Goal: Task Accomplishment & Management: Manage account settings

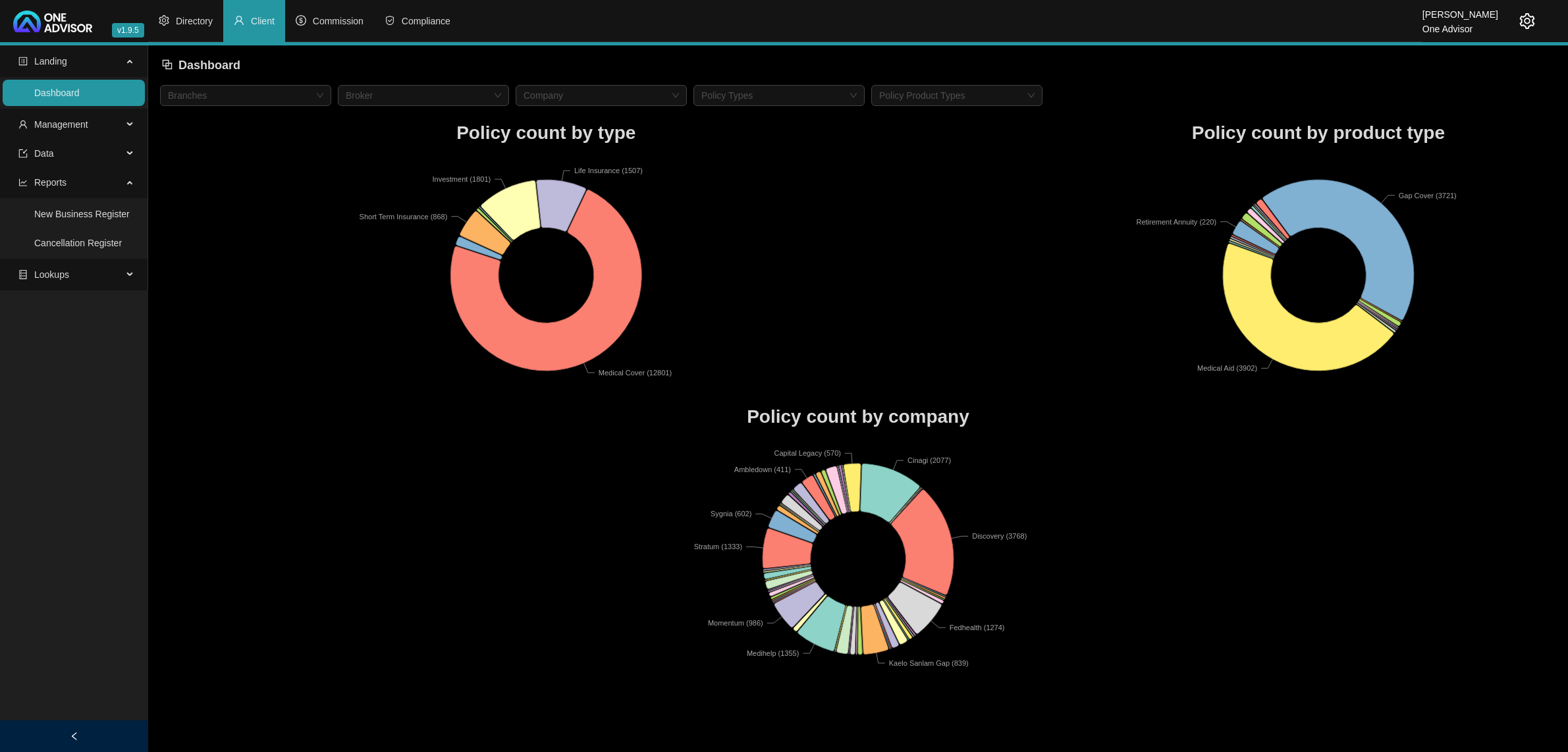
click at [54, 122] on span "Management" at bounding box center [60, 124] width 54 height 10
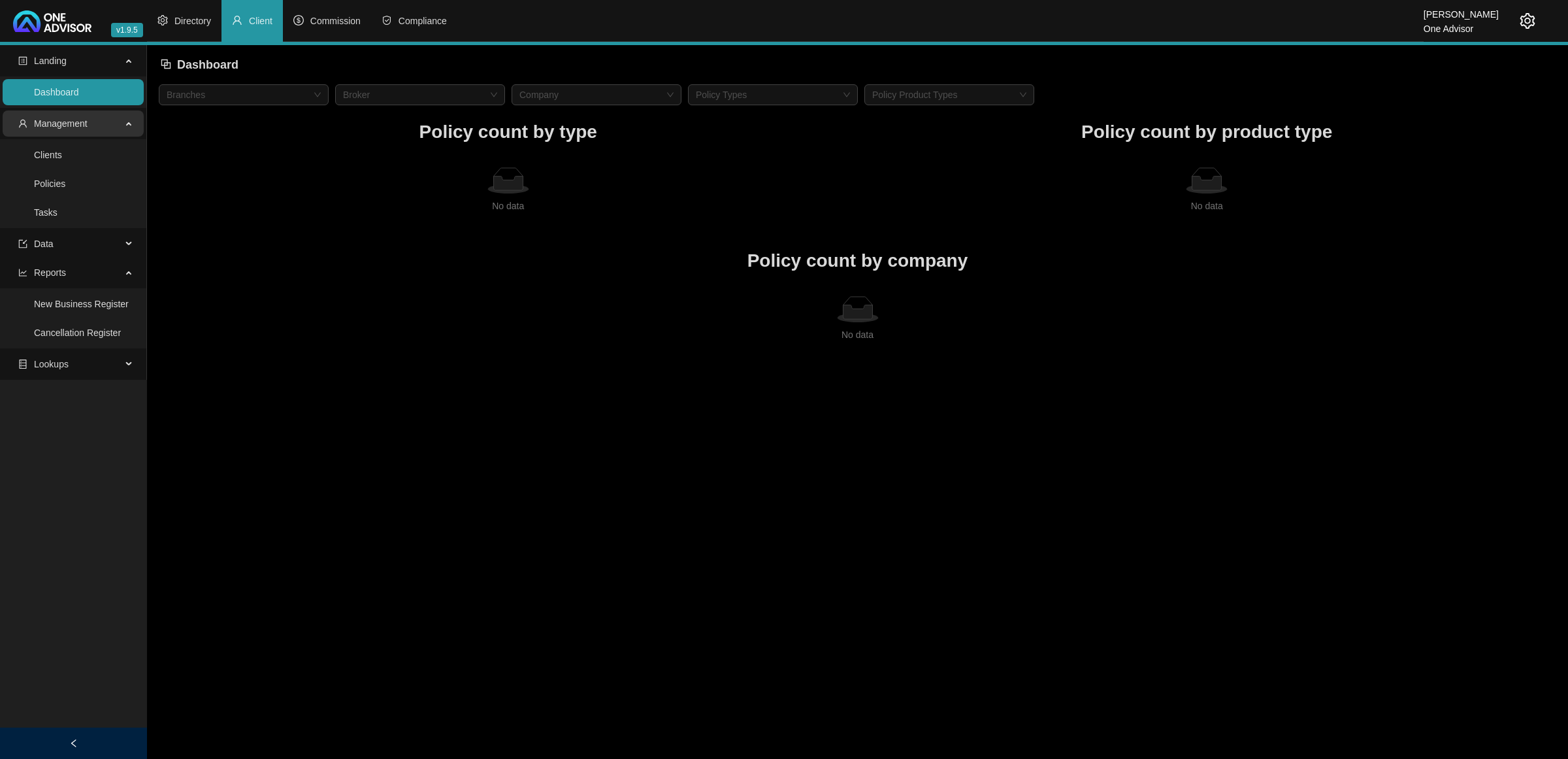
click at [69, 125] on span "Management" at bounding box center [60, 123] width 53 height 10
click at [189, 30] on li "Directory" at bounding box center [184, 20] width 74 height 41
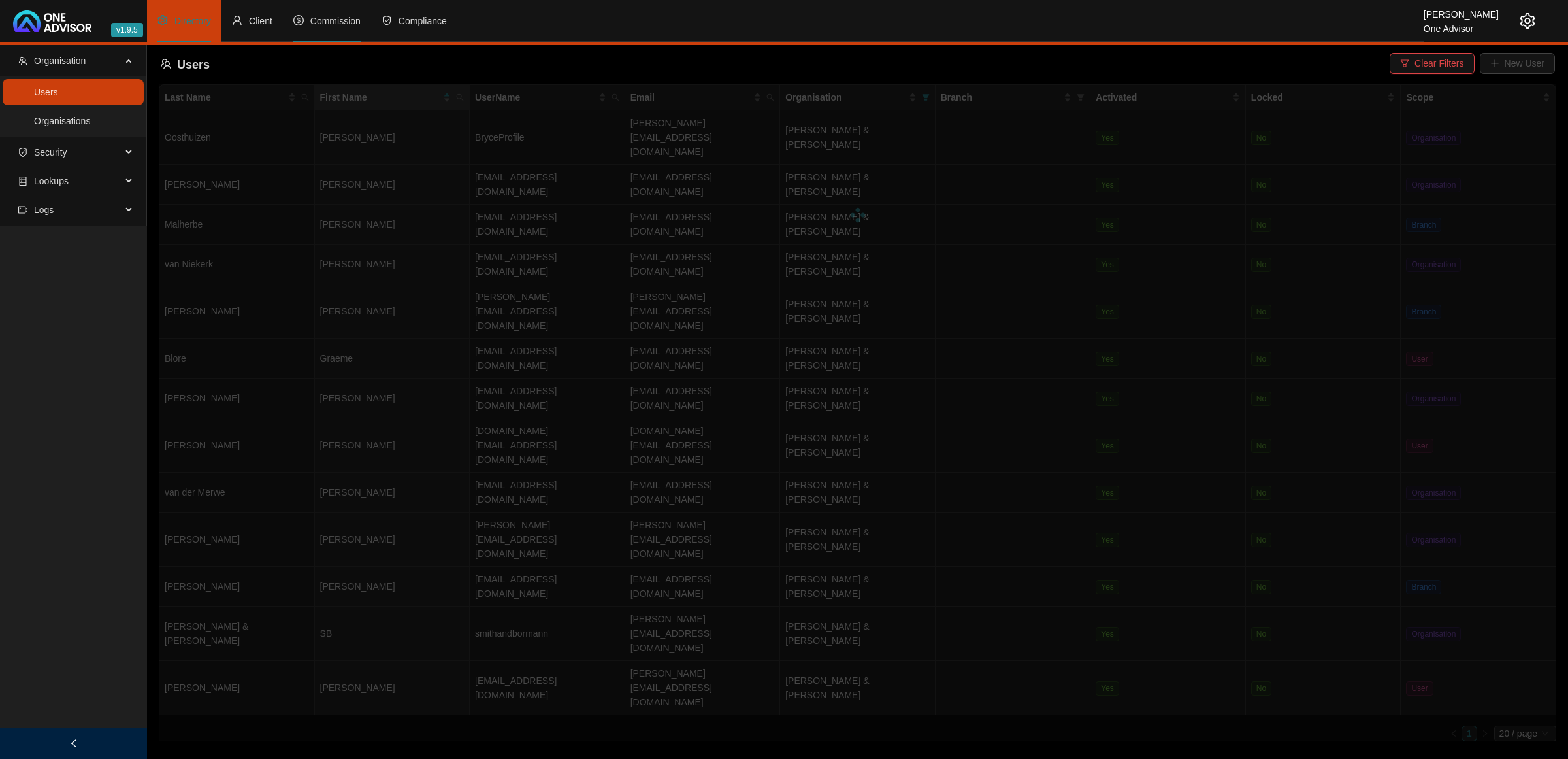
click at [341, 21] on span "Commission" at bounding box center [336, 21] width 51 height 10
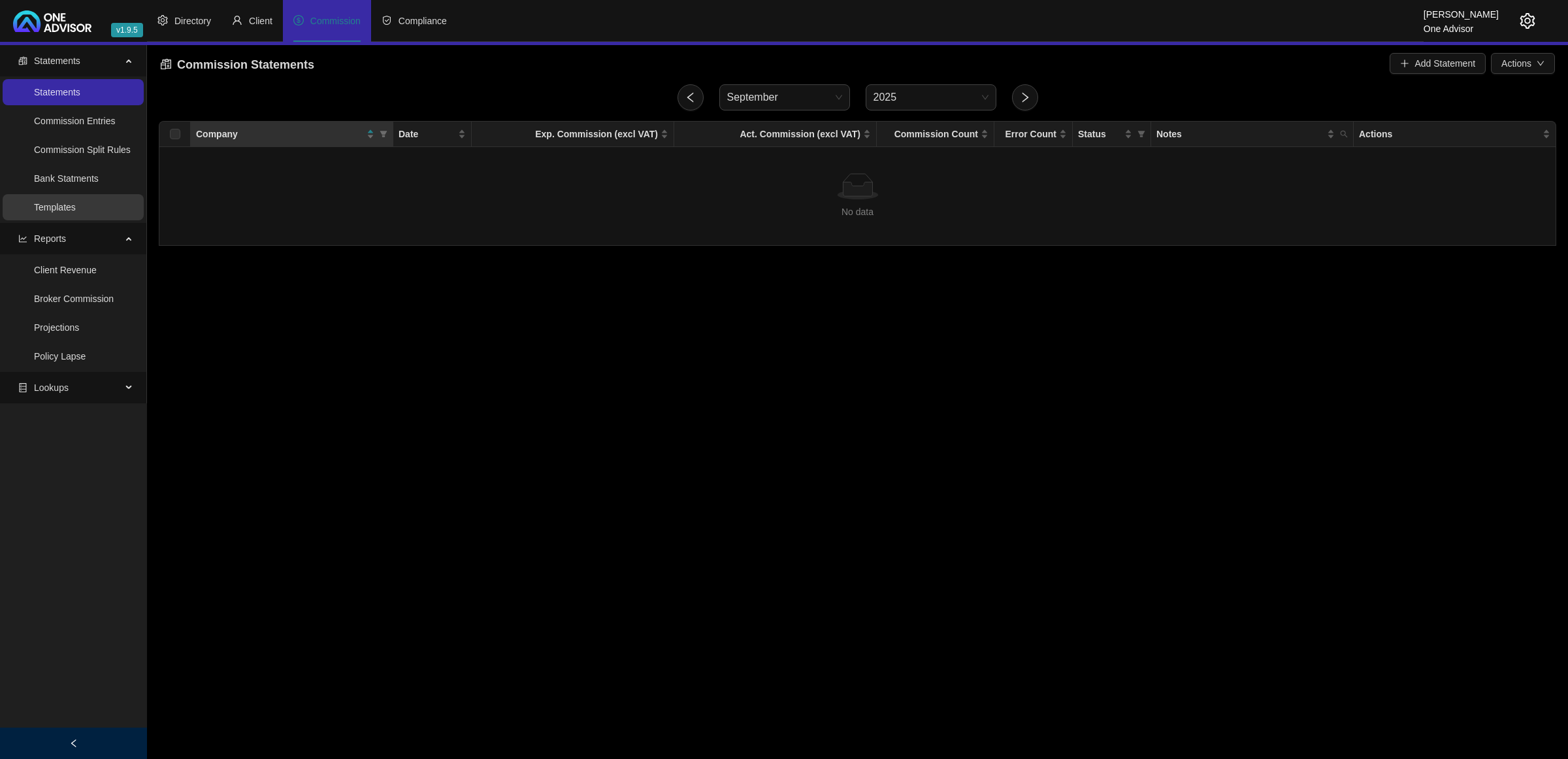
click at [62, 207] on link "Templates" at bounding box center [54, 207] width 41 height 10
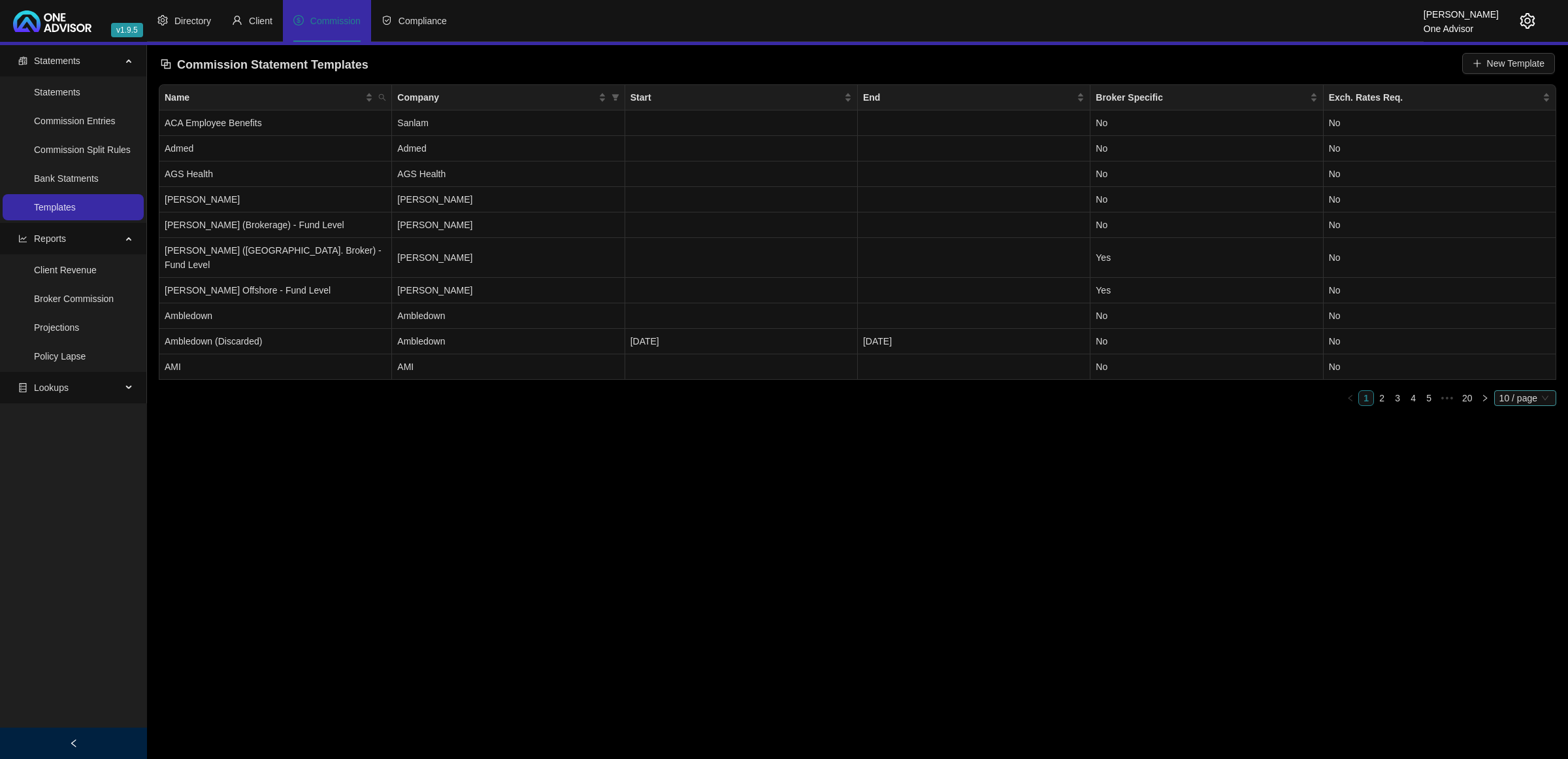
click at [1519, 390] on span "10 / page" at bounding box center [1525, 397] width 52 height 14
click at [1518, 456] on div "50 / page" at bounding box center [1526, 463] width 43 height 14
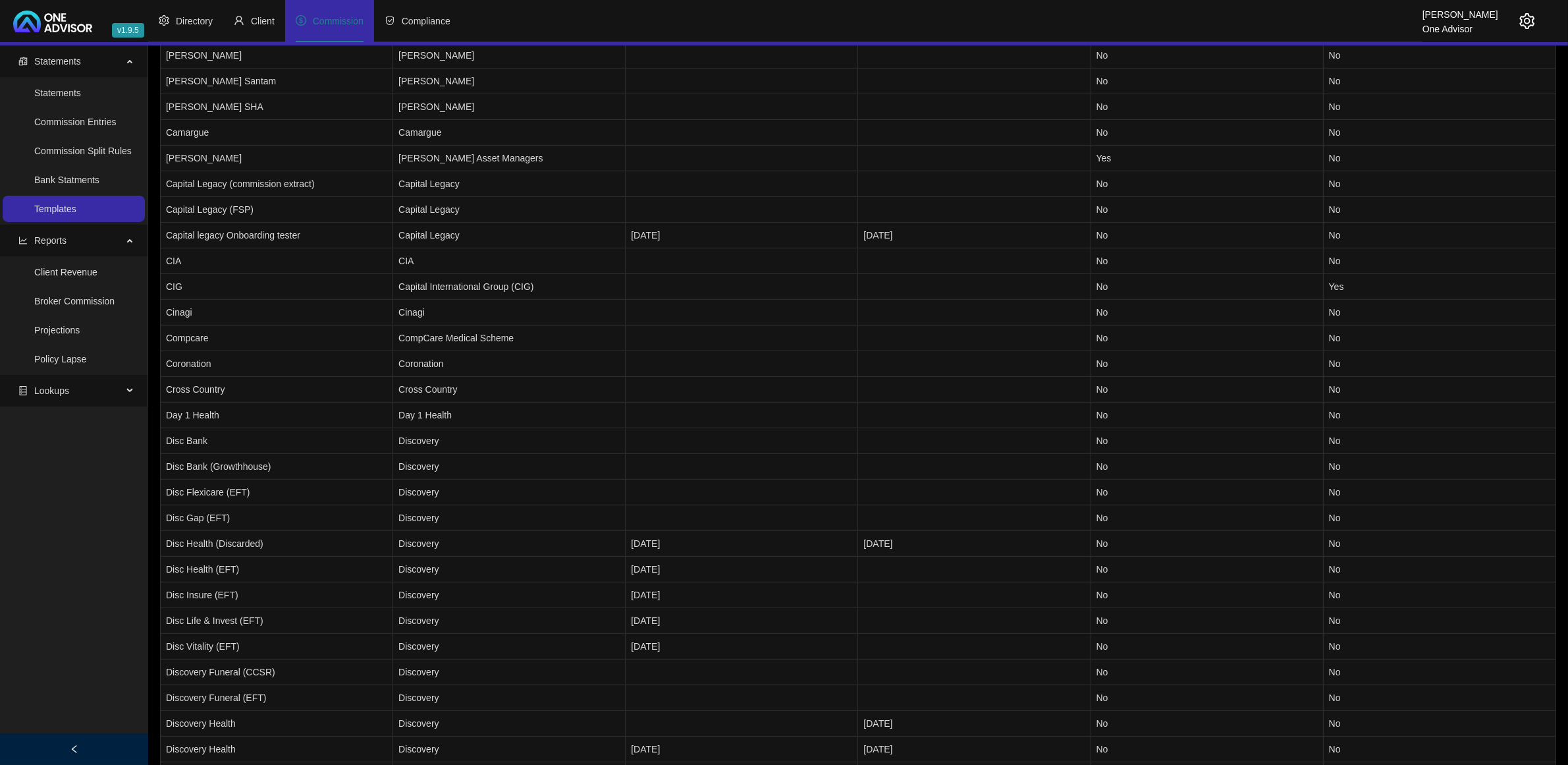
scroll to position [675, 0]
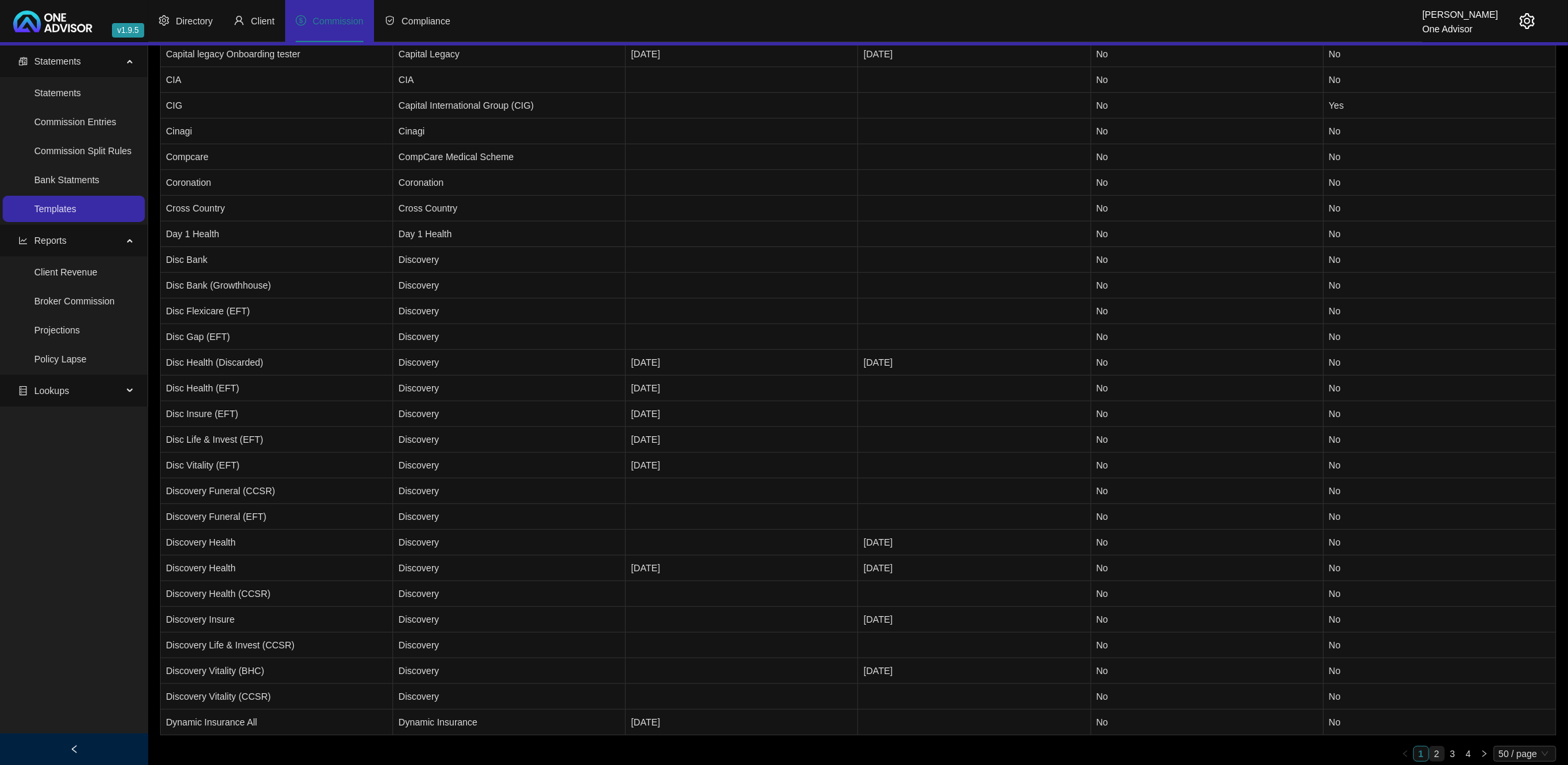
click at [1433, 746] on link "2" at bounding box center [1436, 753] width 14 height 14
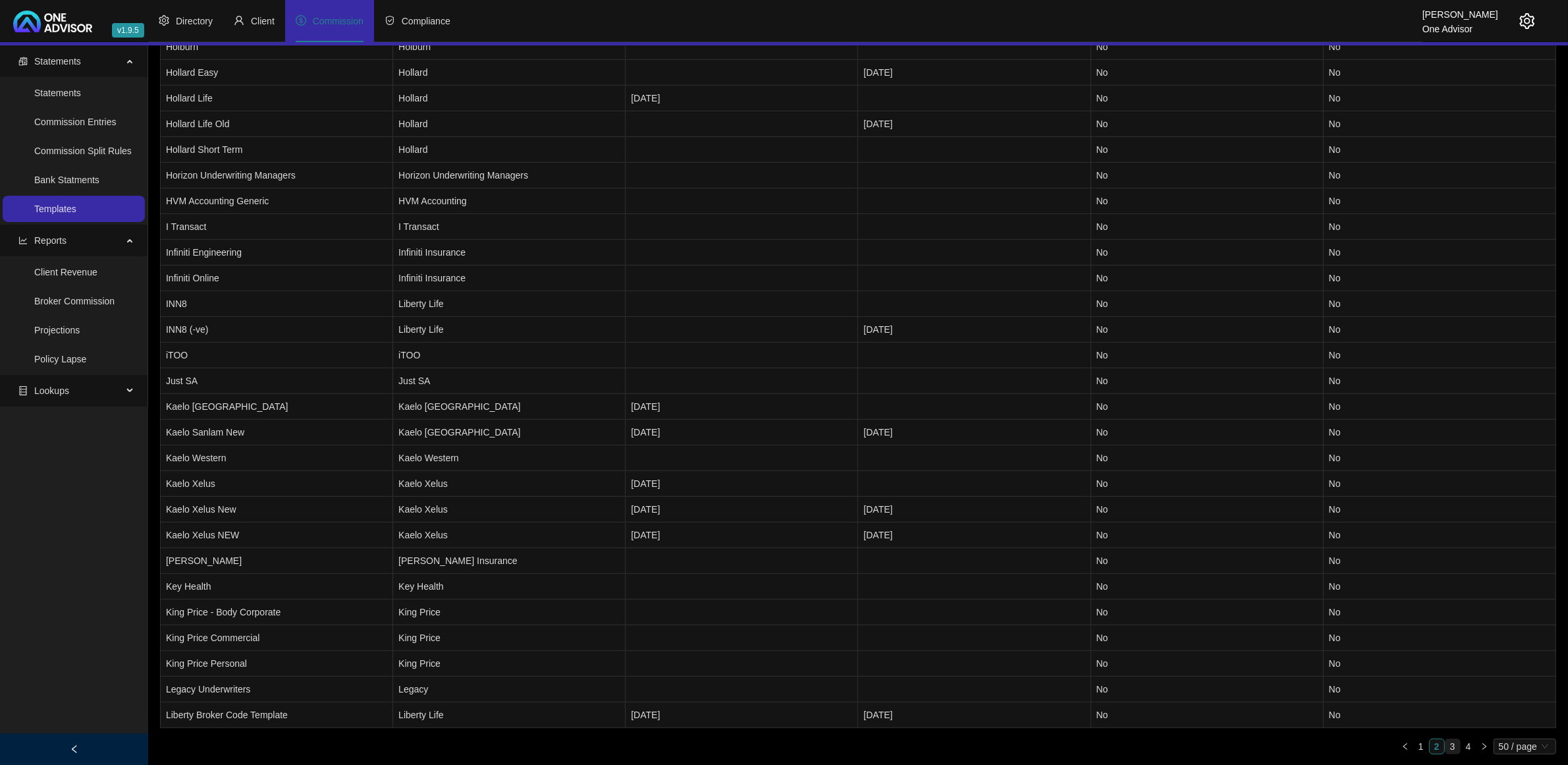
click at [1449, 743] on link "3" at bounding box center [1452, 745] width 14 height 14
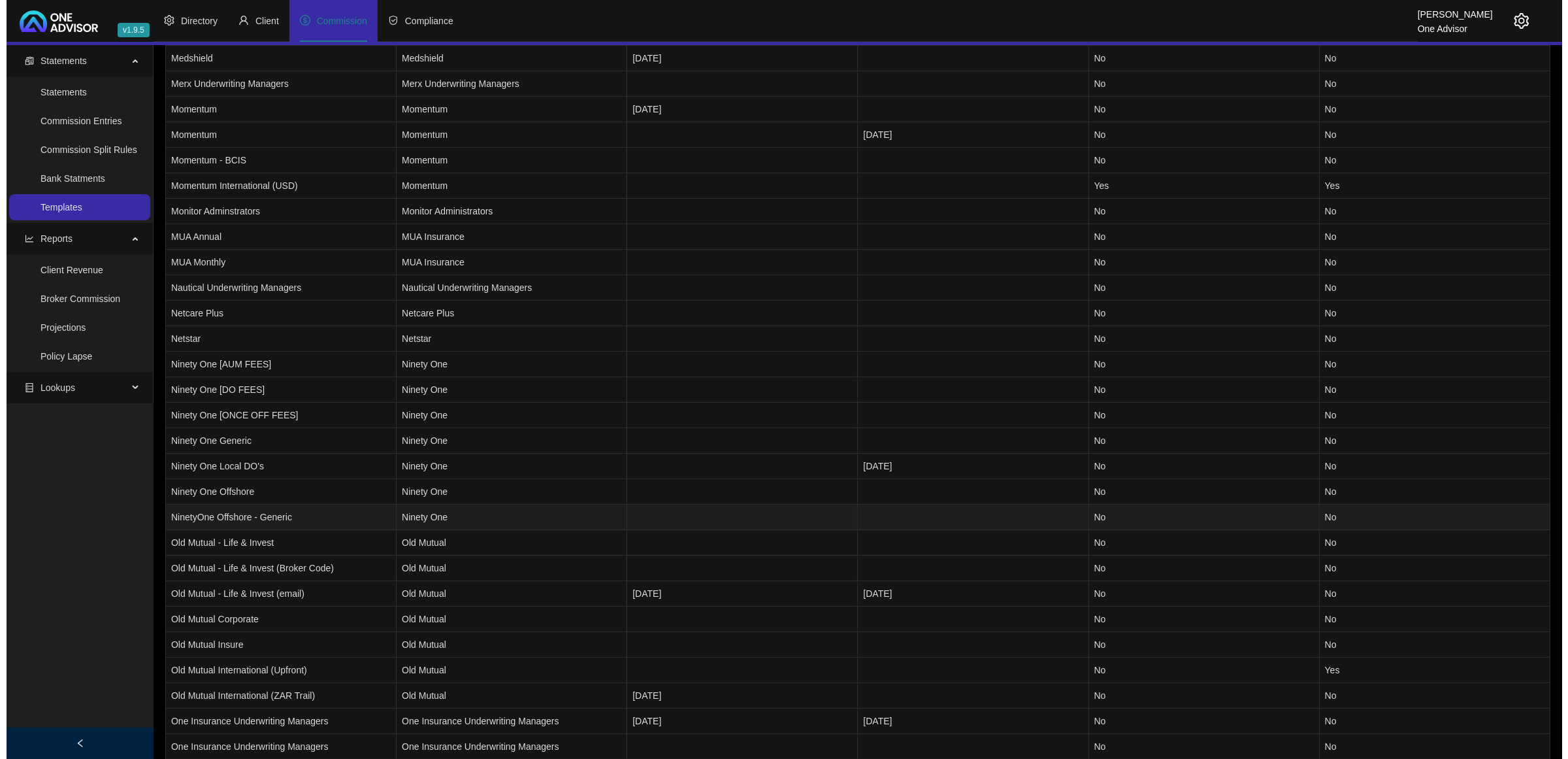
scroll to position [343, 0]
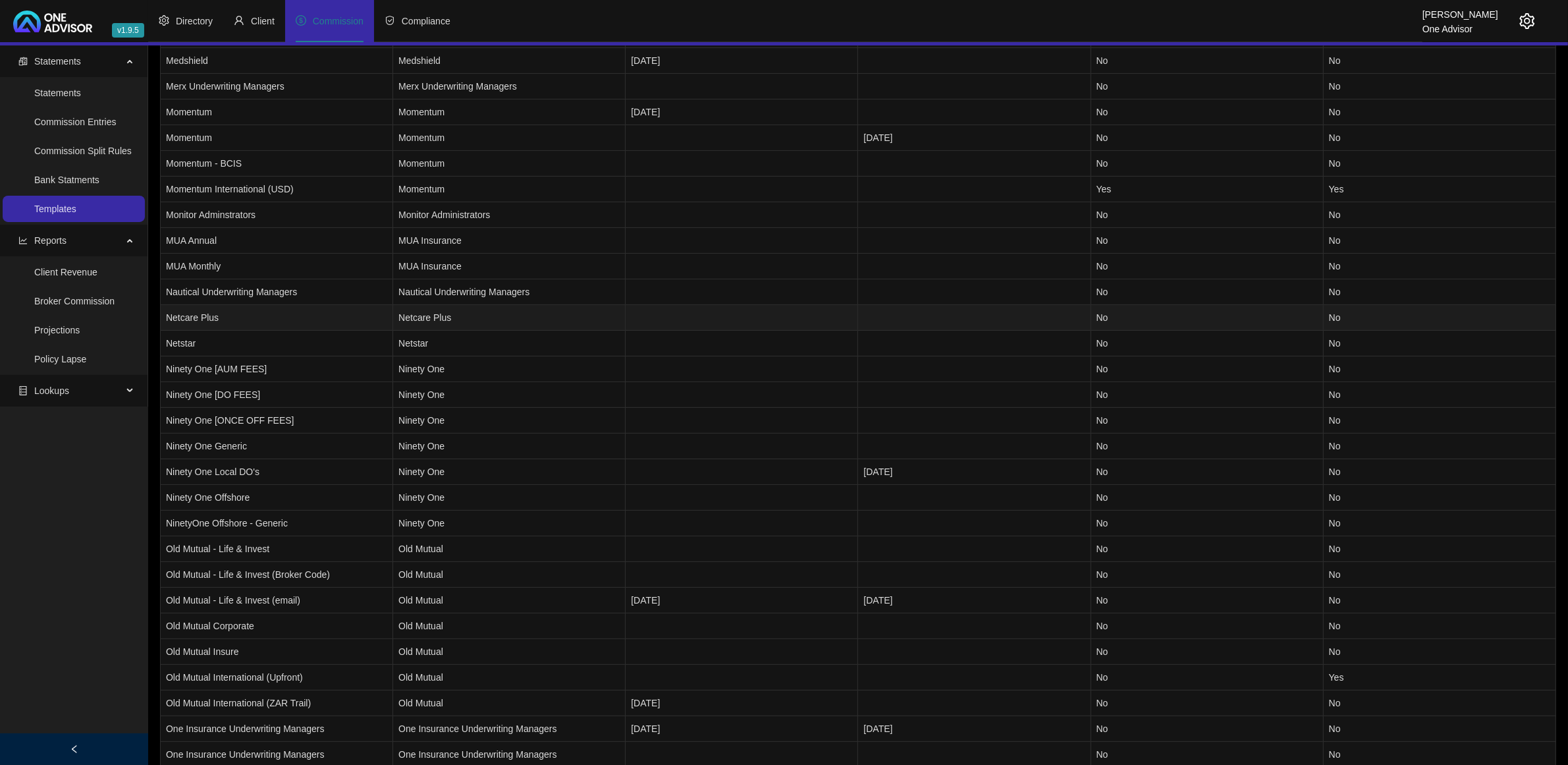
click at [238, 320] on td "Netcare Plus" at bounding box center [277, 318] width 233 height 26
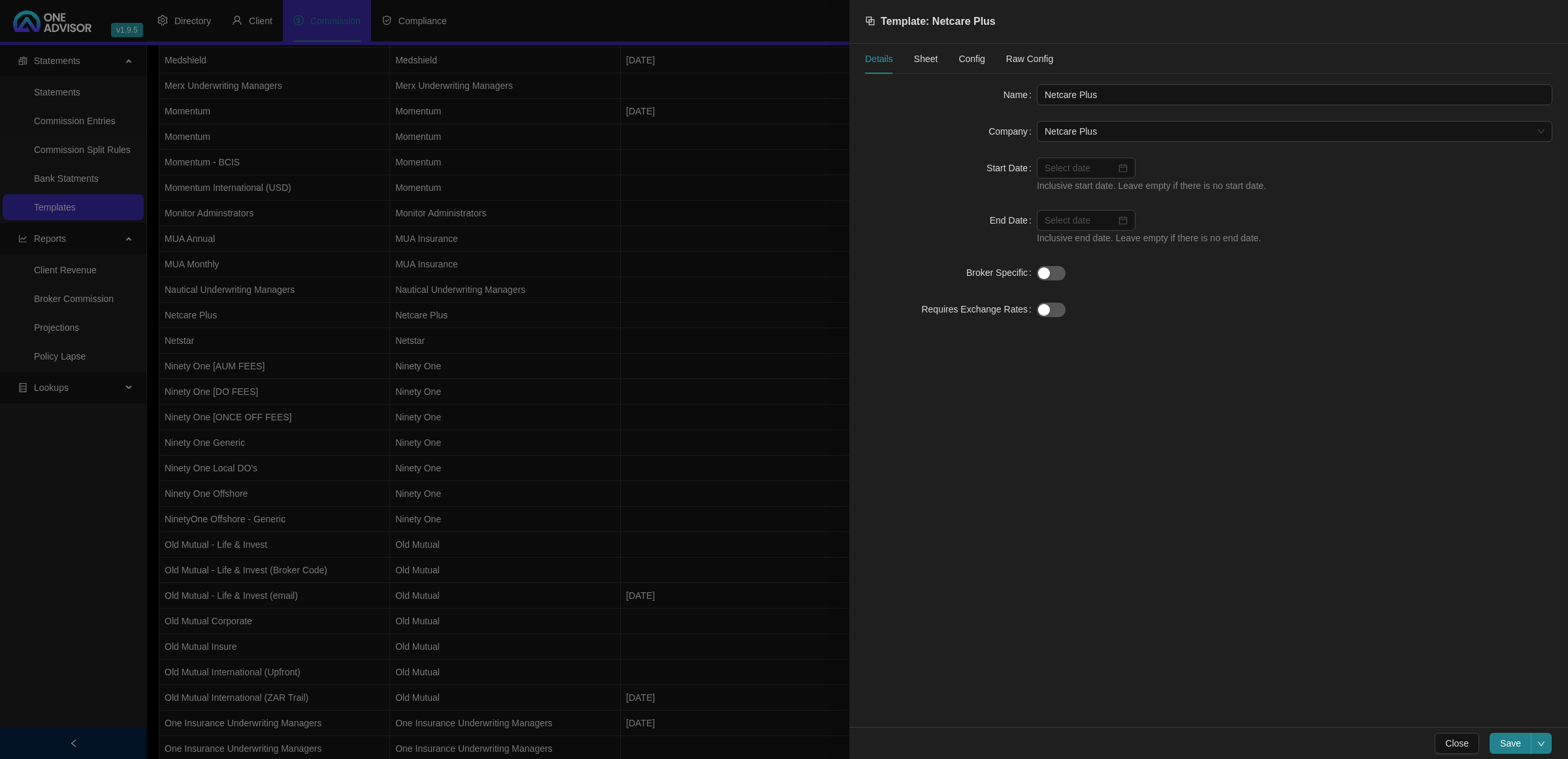
click at [966, 63] on span "Config" at bounding box center [971, 58] width 26 height 9
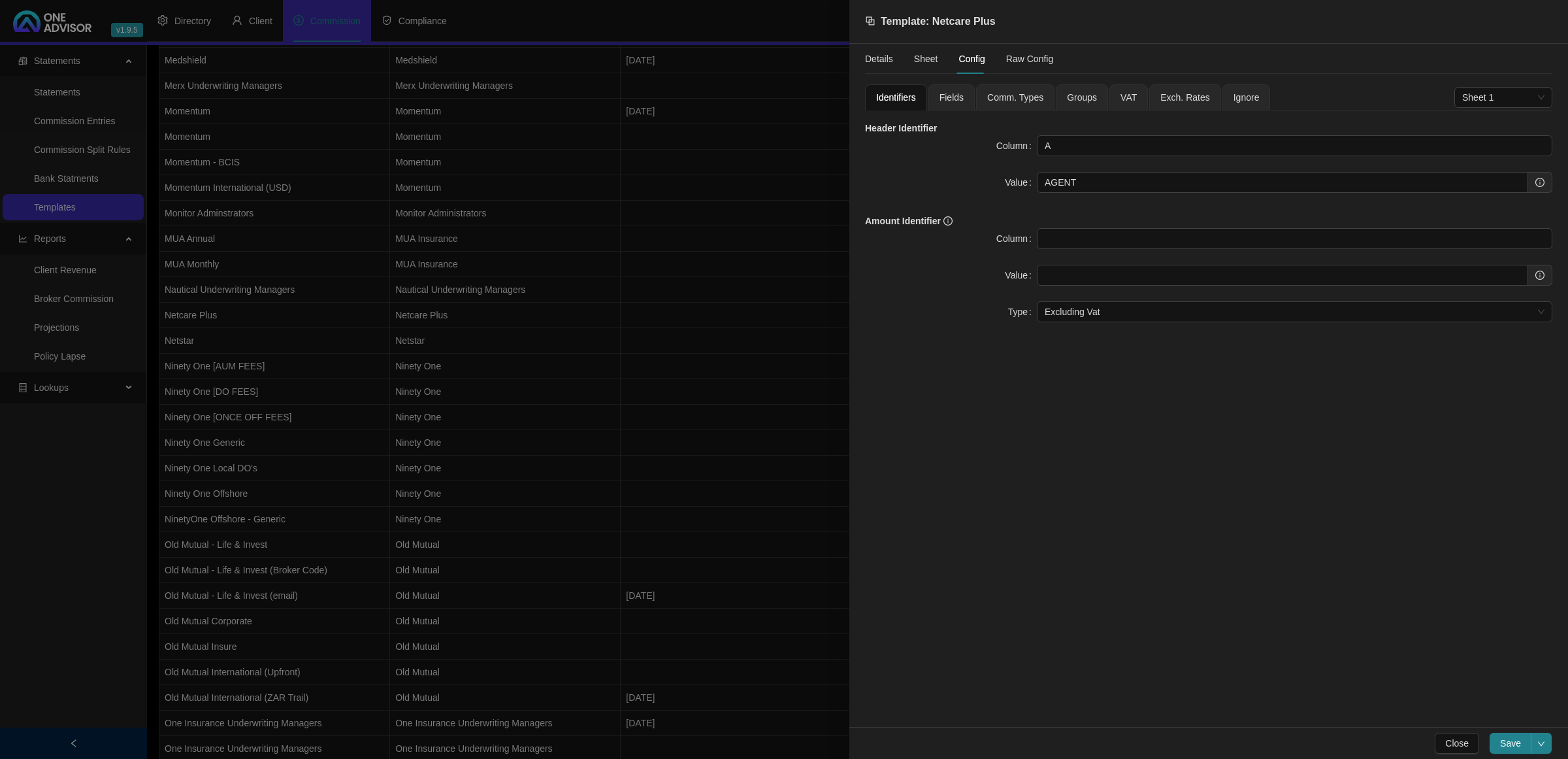
click at [940, 94] on span "Fields" at bounding box center [952, 97] width 25 height 9
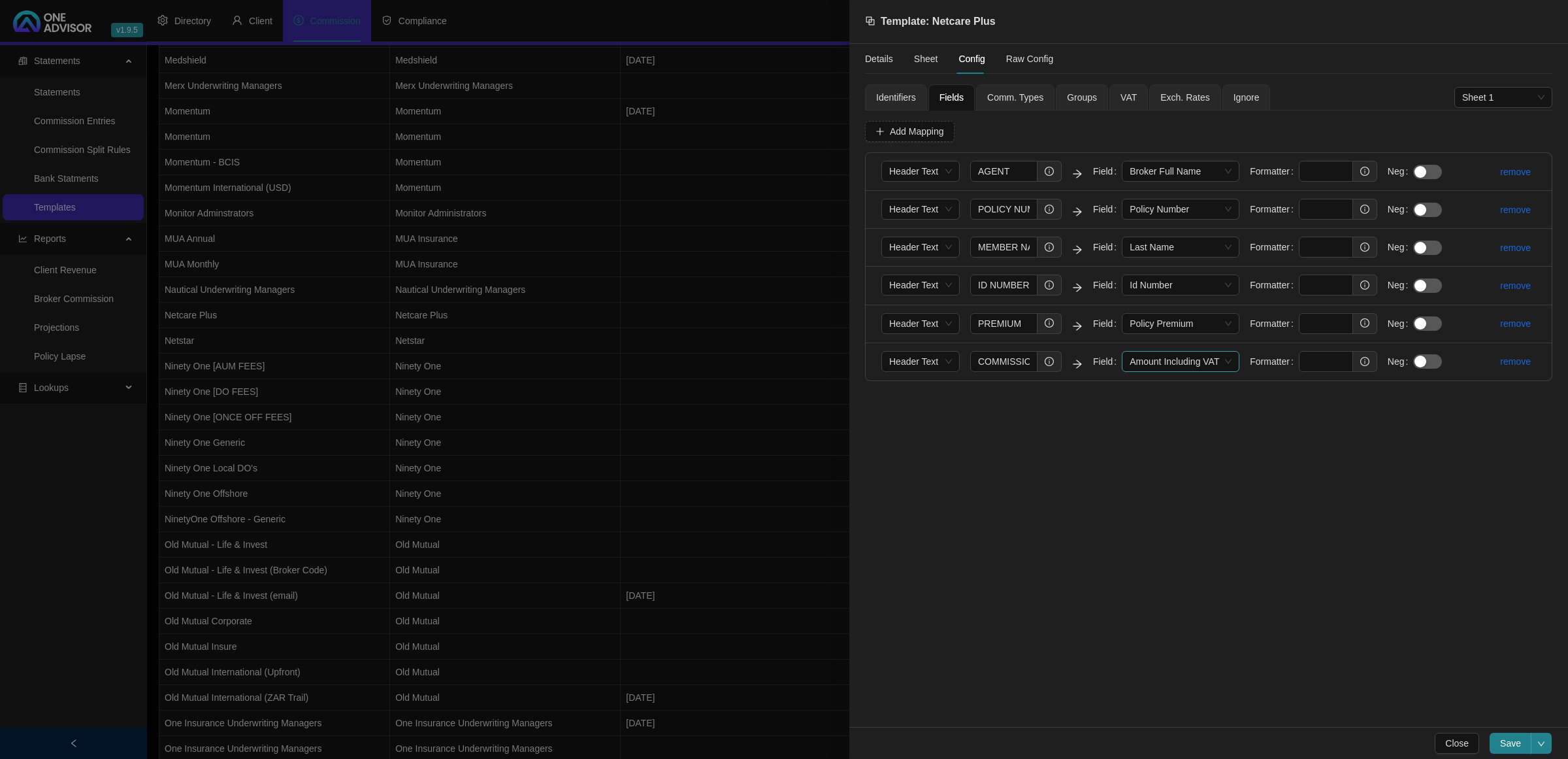
click at [1199, 358] on span "Amount Including VAT" at bounding box center [1181, 361] width 102 height 19
click at [1171, 434] on div "Amount Excluding VAT" at bounding box center [1179, 430] width 96 height 14
click at [1510, 740] on span "Save" at bounding box center [1511, 742] width 21 height 14
click at [764, 399] on div at bounding box center [784, 380] width 1568 height 759
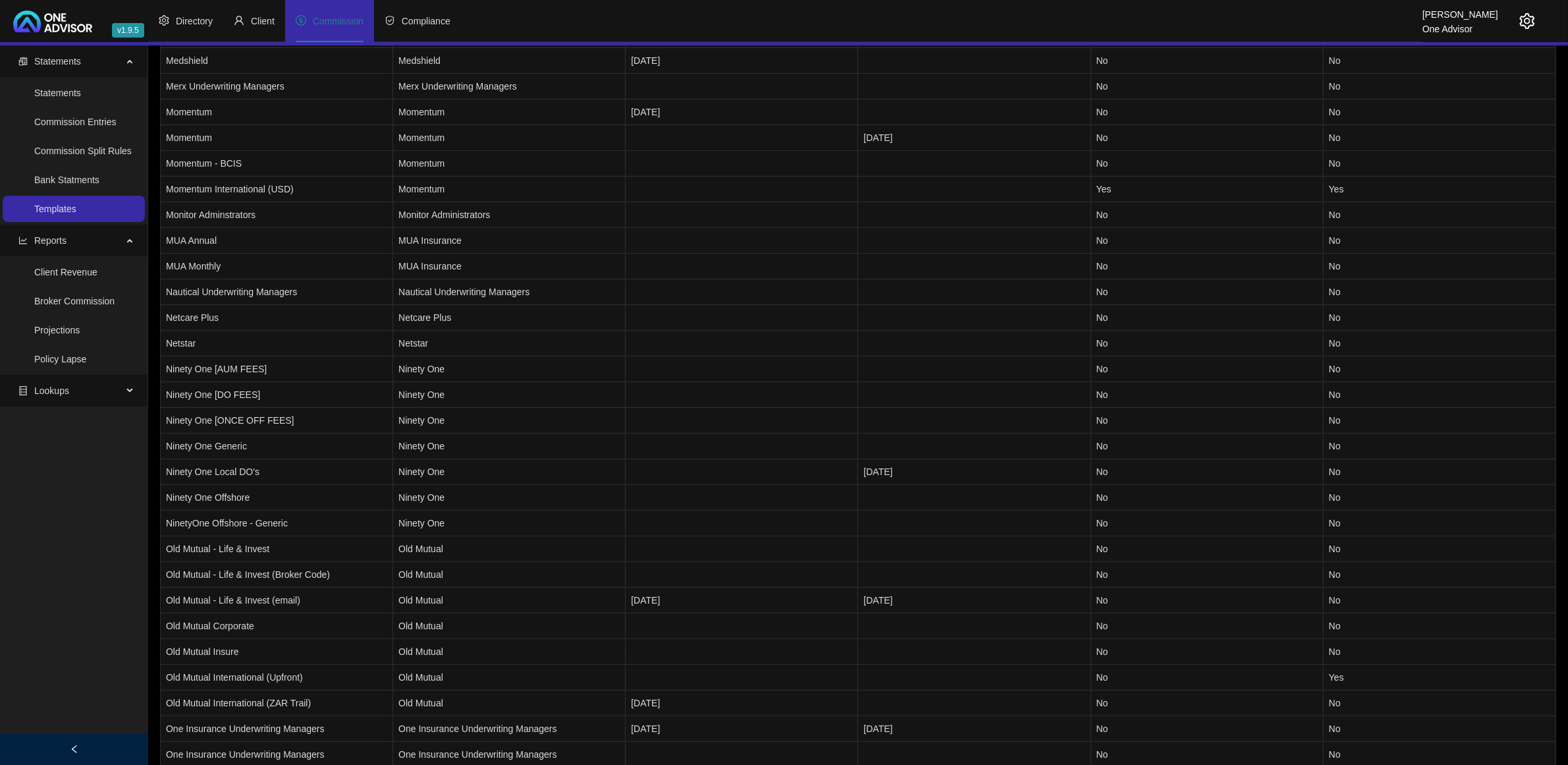
click at [1522, 25] on icon "setting" at bounding box center [1526, 20] width 16 height 16
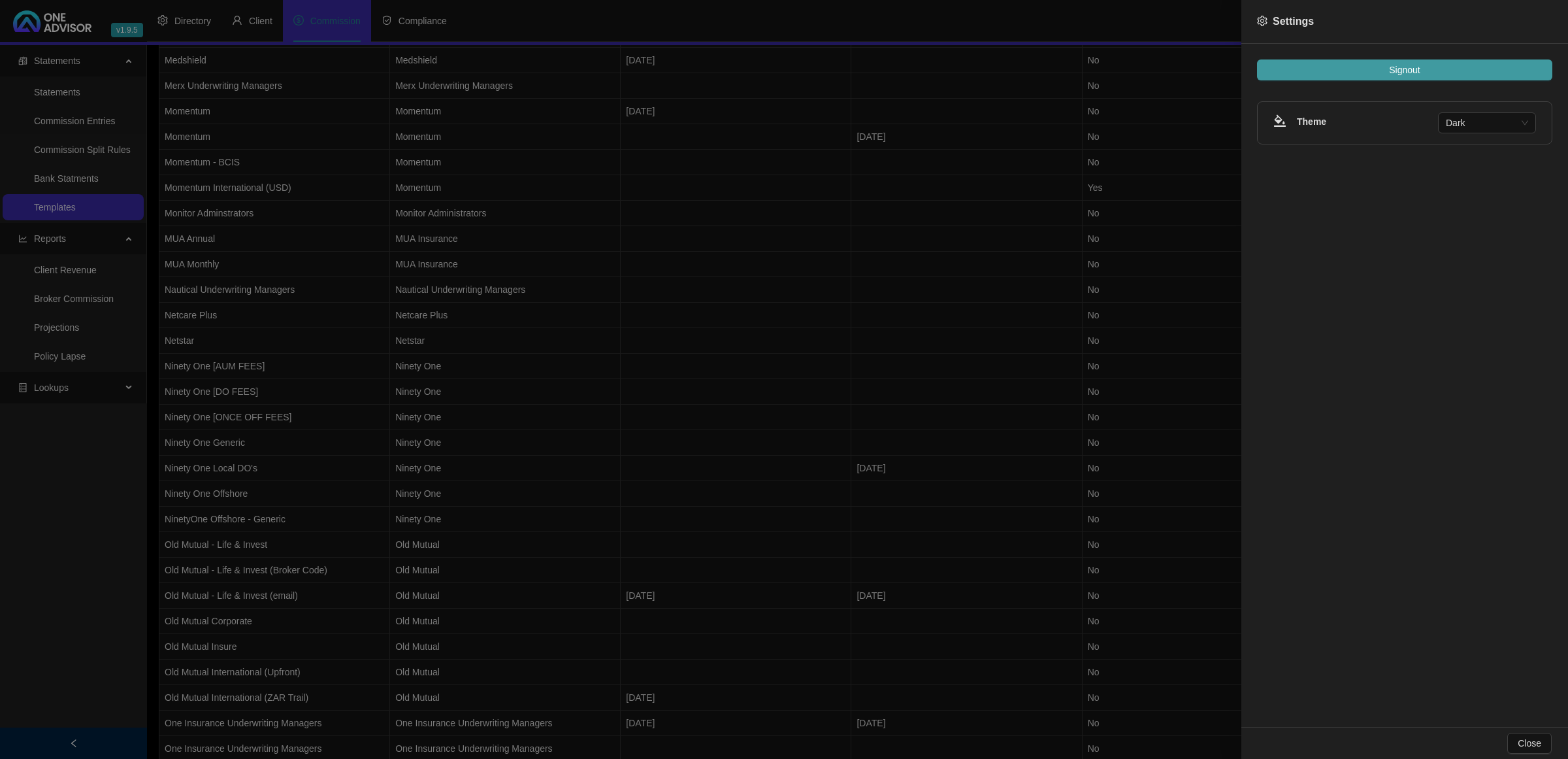
click at [1442, 74] on button "Signout" at bounding box center [1404, 69] width 295 height 21
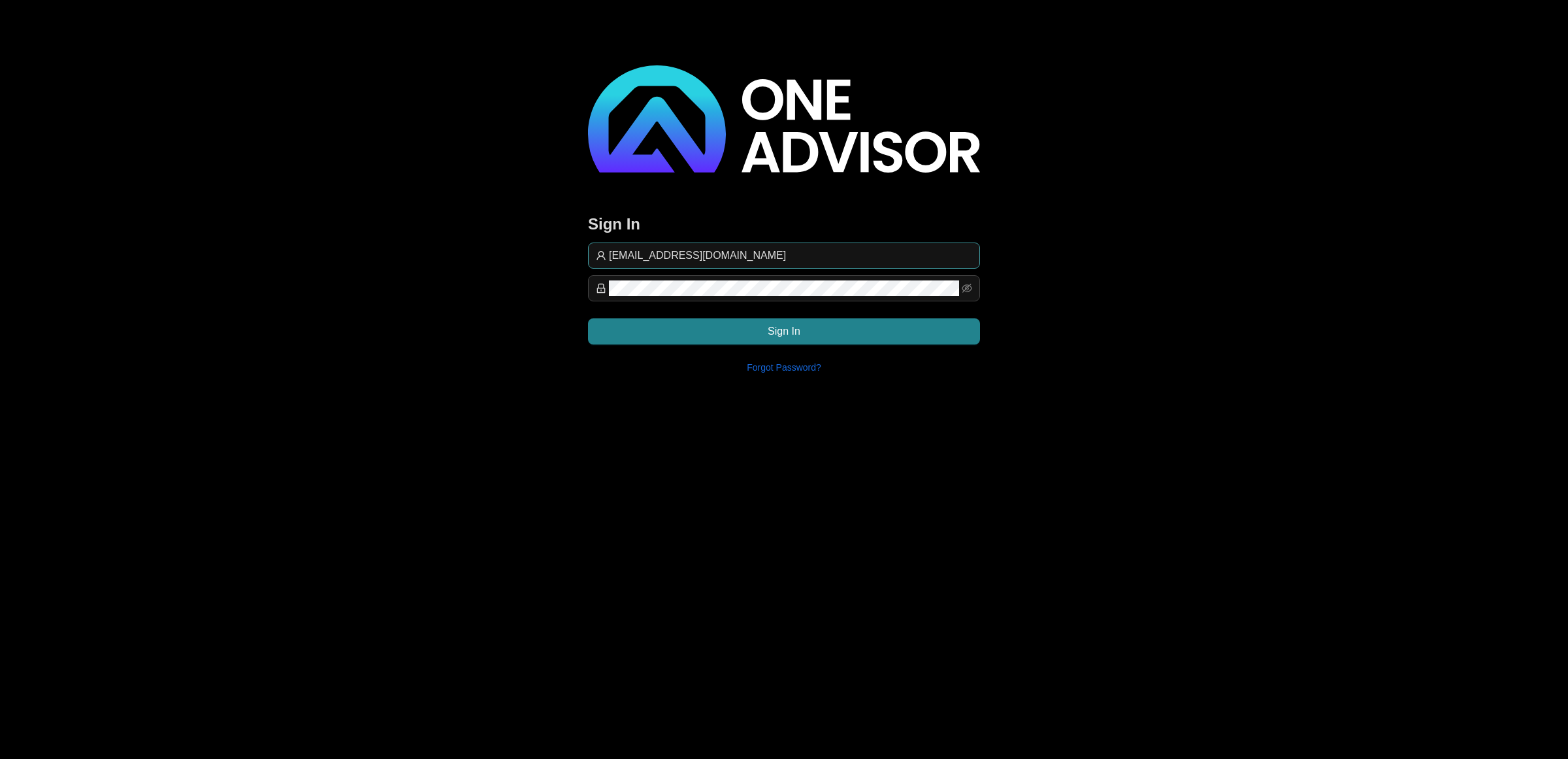
click at [840, 252] on input "[EMAIL_ADDRESS][DOMAIN_NAME]" at bounding box center [790, 255] width 363 height 16
type input "support@[PERSON_NAME]"
click at [899, 336] on button "Sign In" at bounding box center [784, 330] width 392 height 26
